Goal: Ask a question

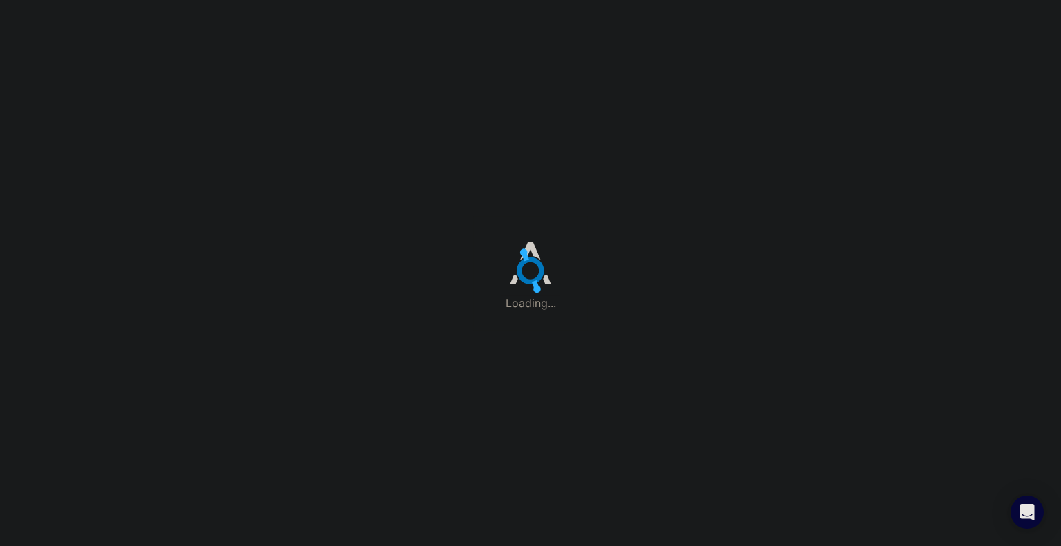
click at [533, 213] on div "Loading..." at bounding box center [530, 273] width 1061 height 546
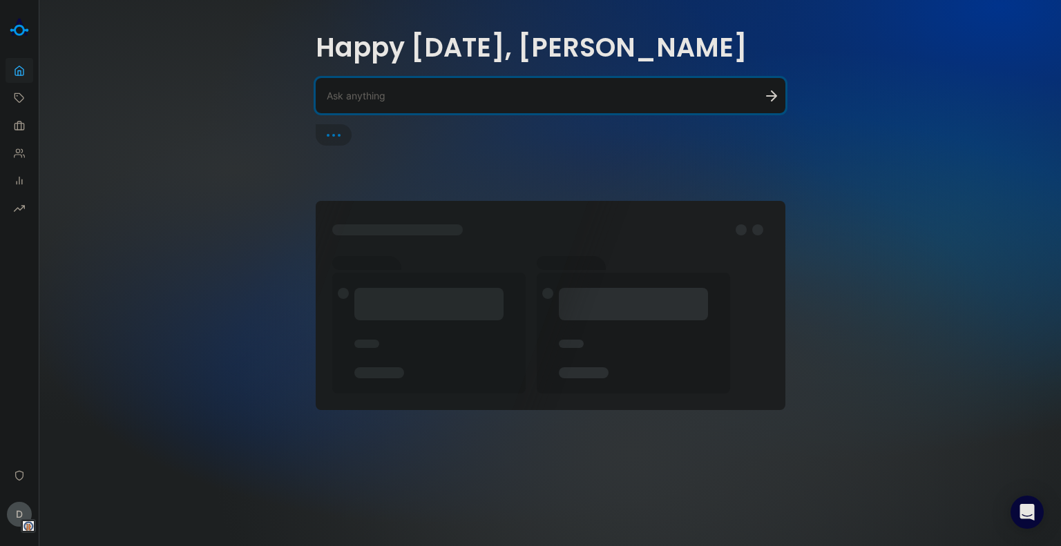
click at [415, 102] on textarea at bounding box center [534, 95] width 414 height 13
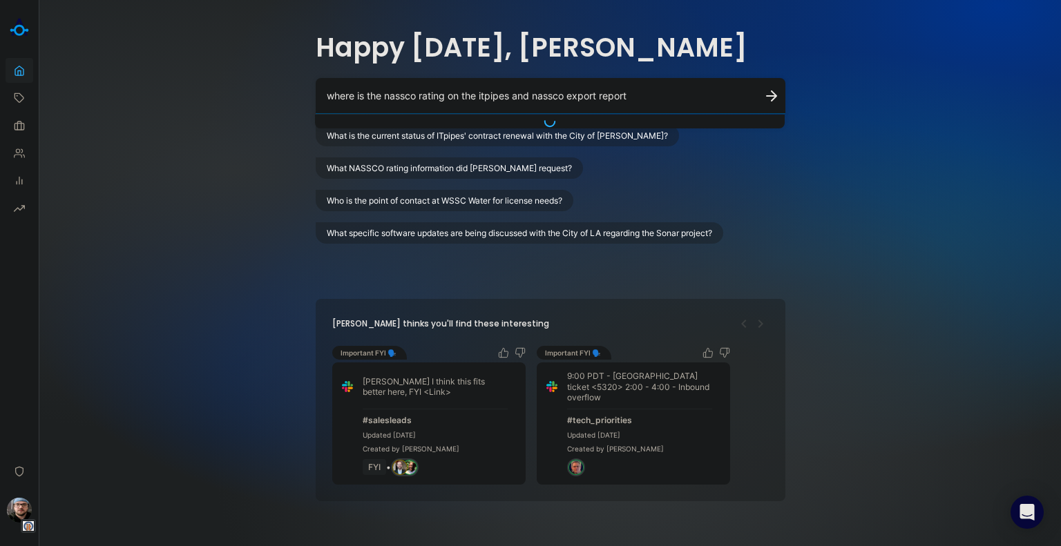
type textarea "where is the nassco rating on the itpipes and nassco export report"
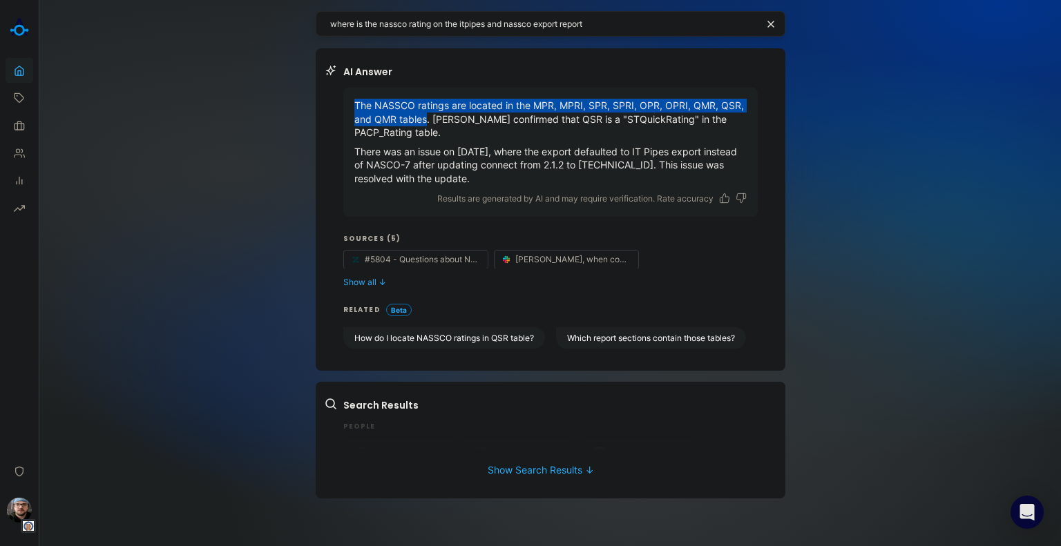
drag, startPoint x: 427, startPoint y: 120, endPoint x: 353, endPoint y: 102, distance: 76.7
click at [353, 102] on div "The NASSCO ratings are located in the MPR, MPRI, SPR, SPRI, OPR, OPRI, QMR, QSR…" at bounding box center [550, 152] width 414 height 129
copy p "The NASSCO ratings are located in the MPR, MPRI, SPR, SPRI, OPR, OPRI, QMR, QSR…"
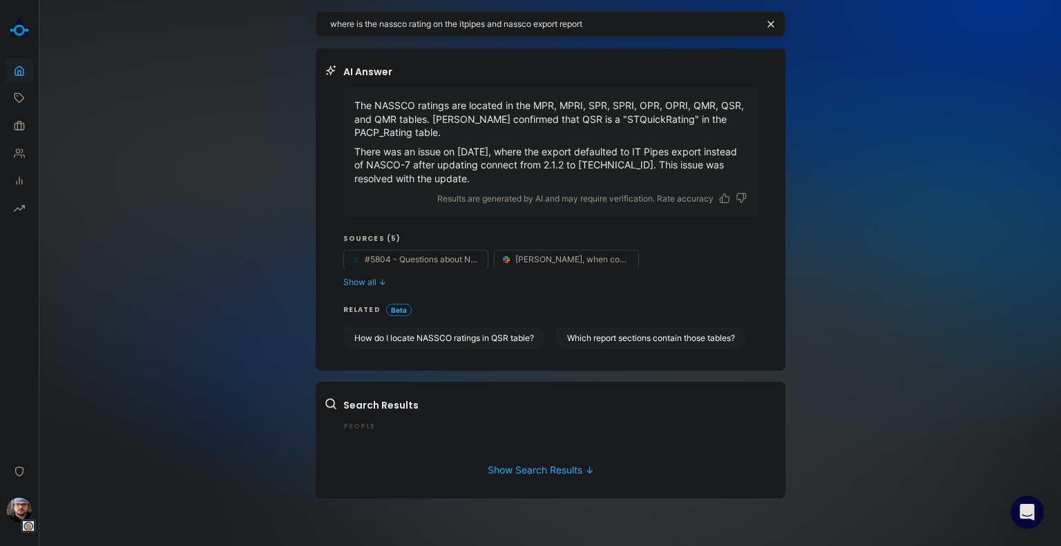
click at [898, 191] on div "where is the nassco rating on the itpipes and nassco export report AI Answer Th…" at bounding box center [549, 273] width 1021 height 546
click at [859, 184] on div "where is the nassco rating on the itpipes and nassco export report AI Answer Th…" at bounding box center [549, 273] width 1021 height 546
